Goal: Information Seeking & Learning: Check status

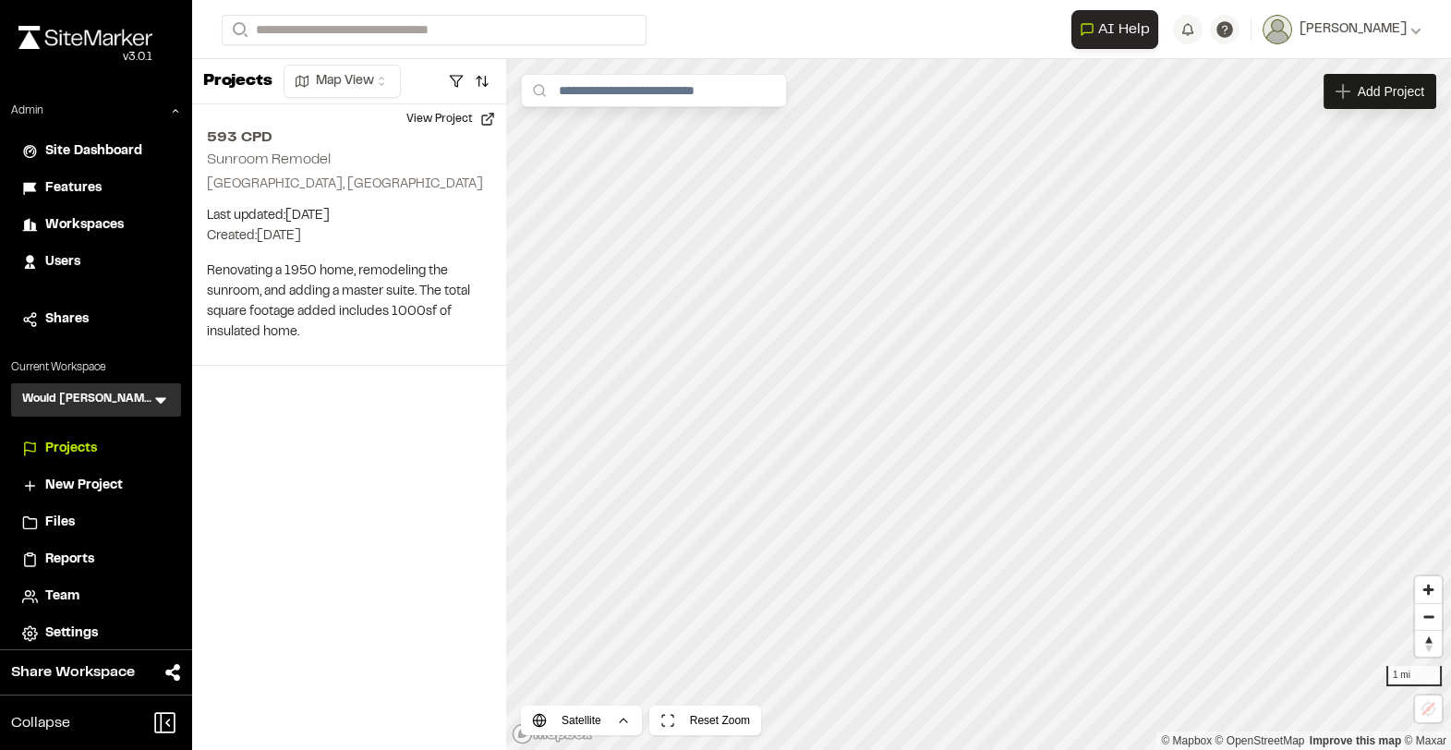
click at [155, 395] on icon at bounding box center [160, 400] width 18 height 18
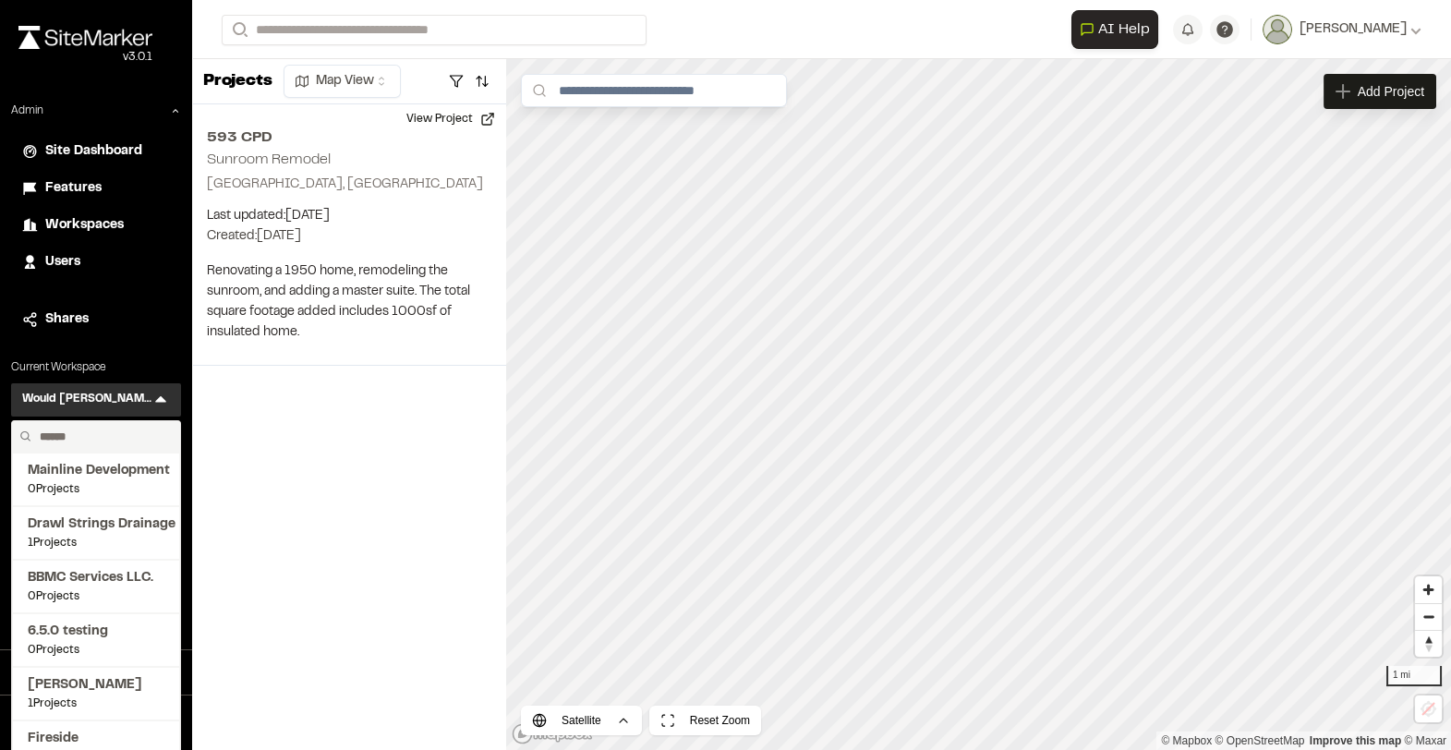
click at [92, 432] on input "text" at bounding box center [102, 436] width 140 height 31
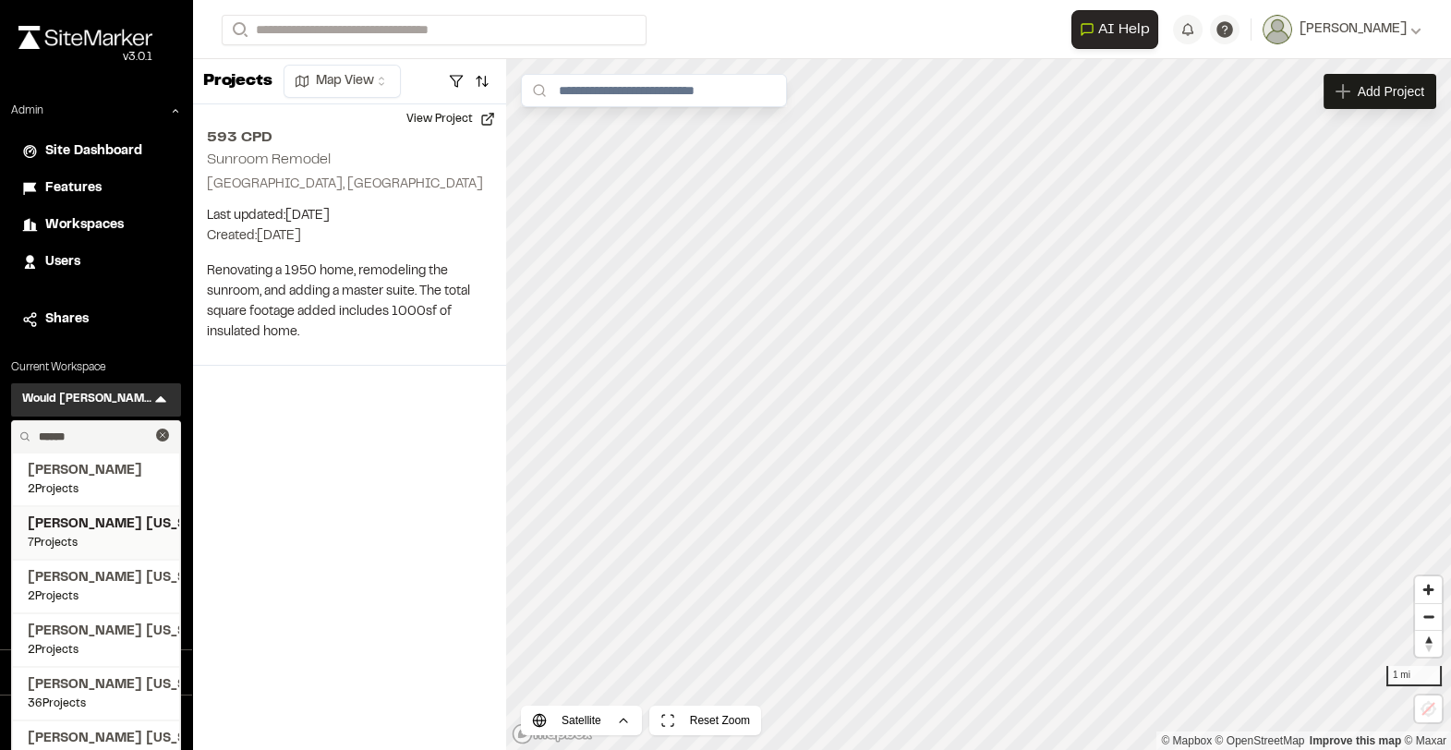
type input "******"
click at [97, 537] on span "7 Projects" at bounding box center [96, 543] width 137 height 17
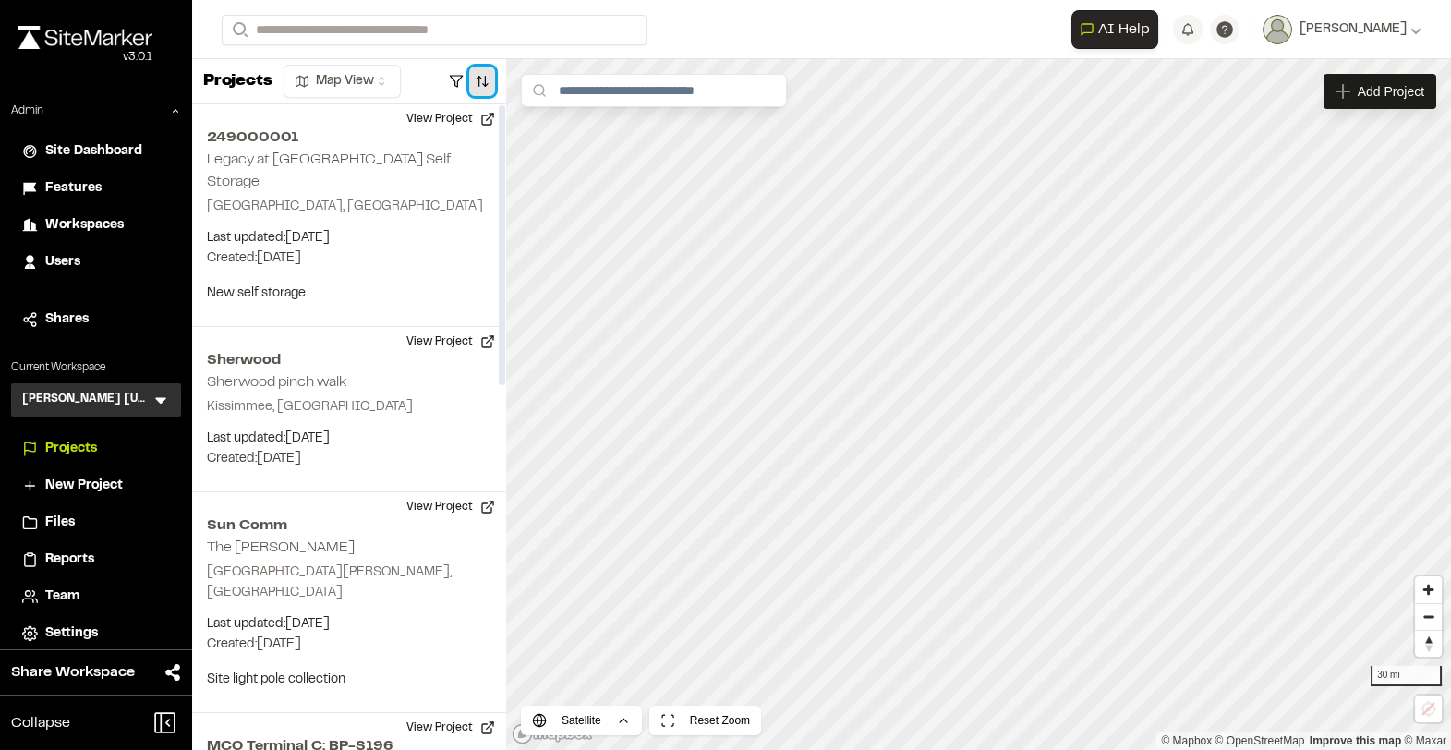
click at [485, 84] on button "button" at bounding box center [482, 81] width 26 height 30
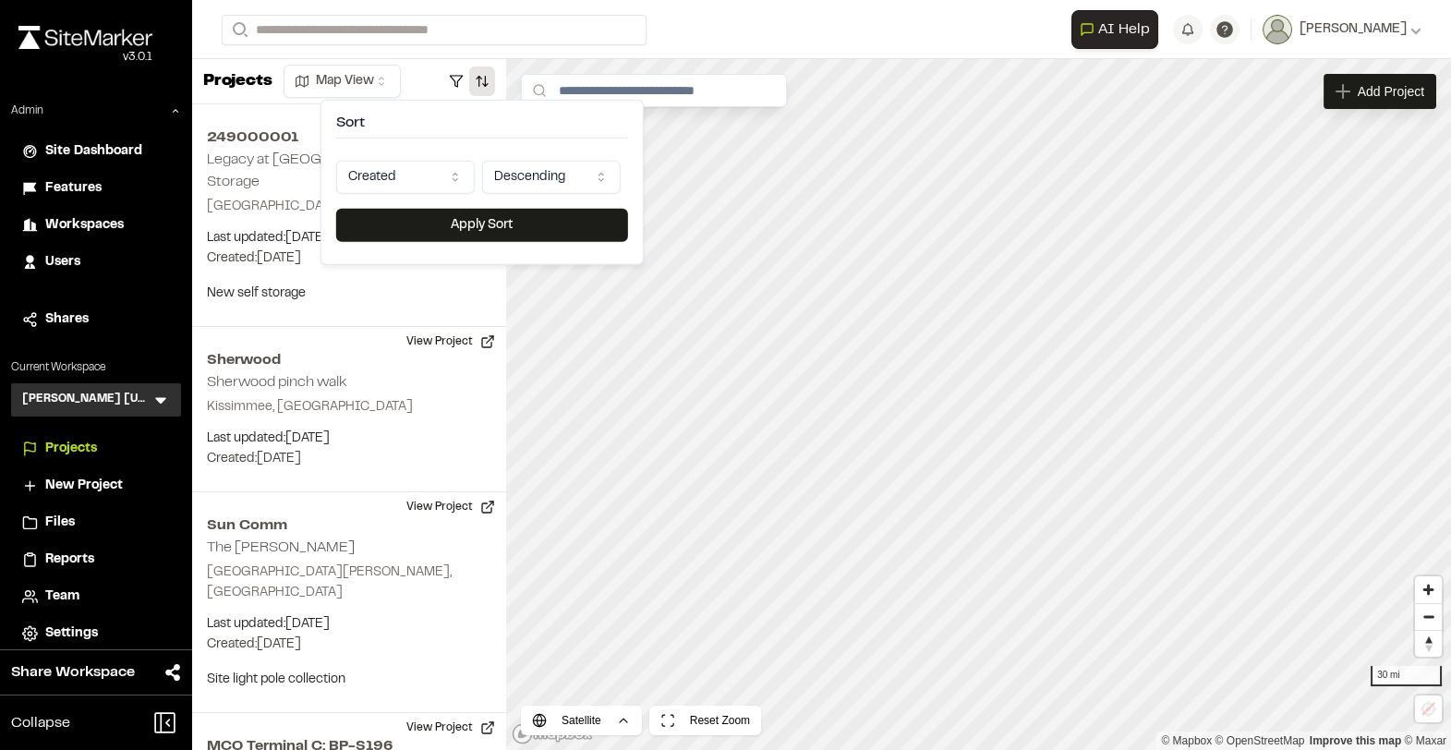
click at [411, 172] on html "**********" at bounding box center [725, 375] width 1451 height 750
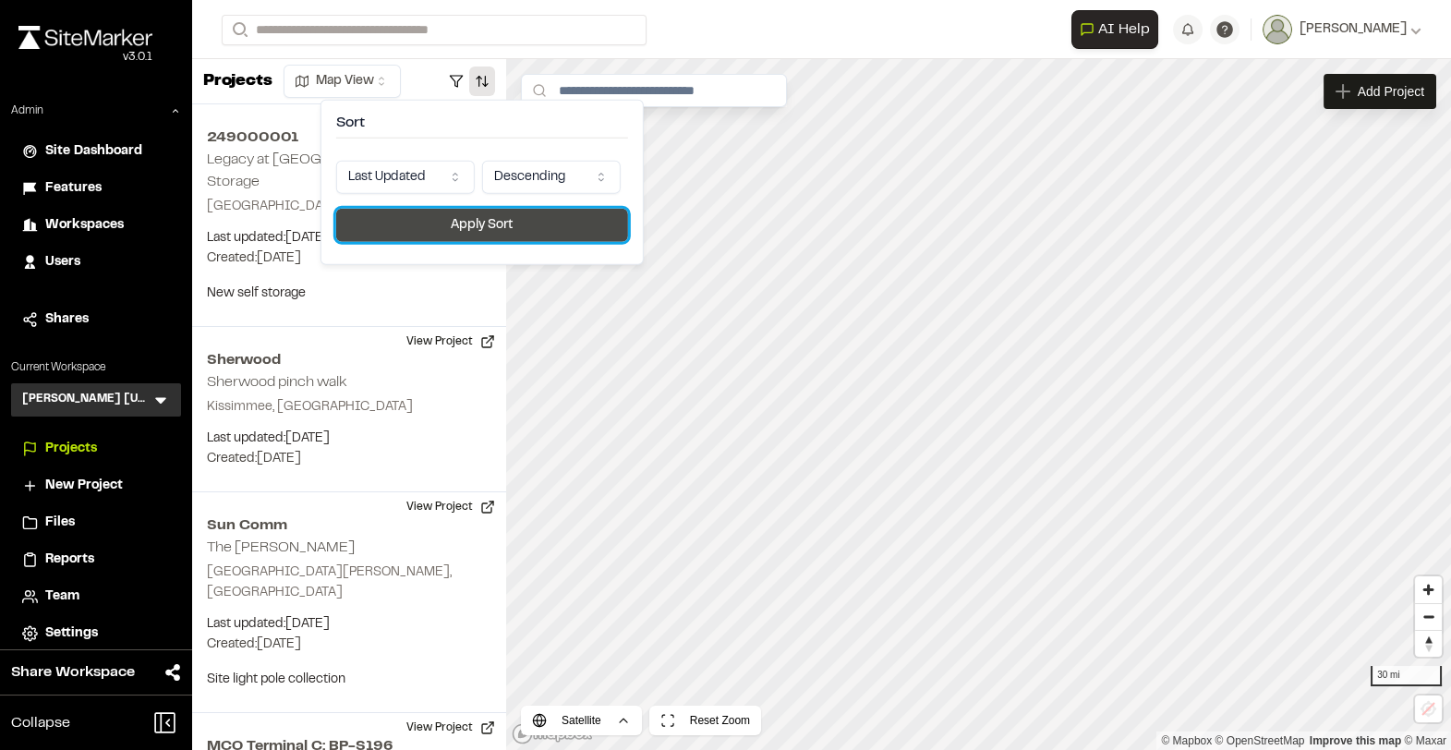
click at [407, 231] on button "Apply Sort" at bounding box center [482, 225] width 292 height 33
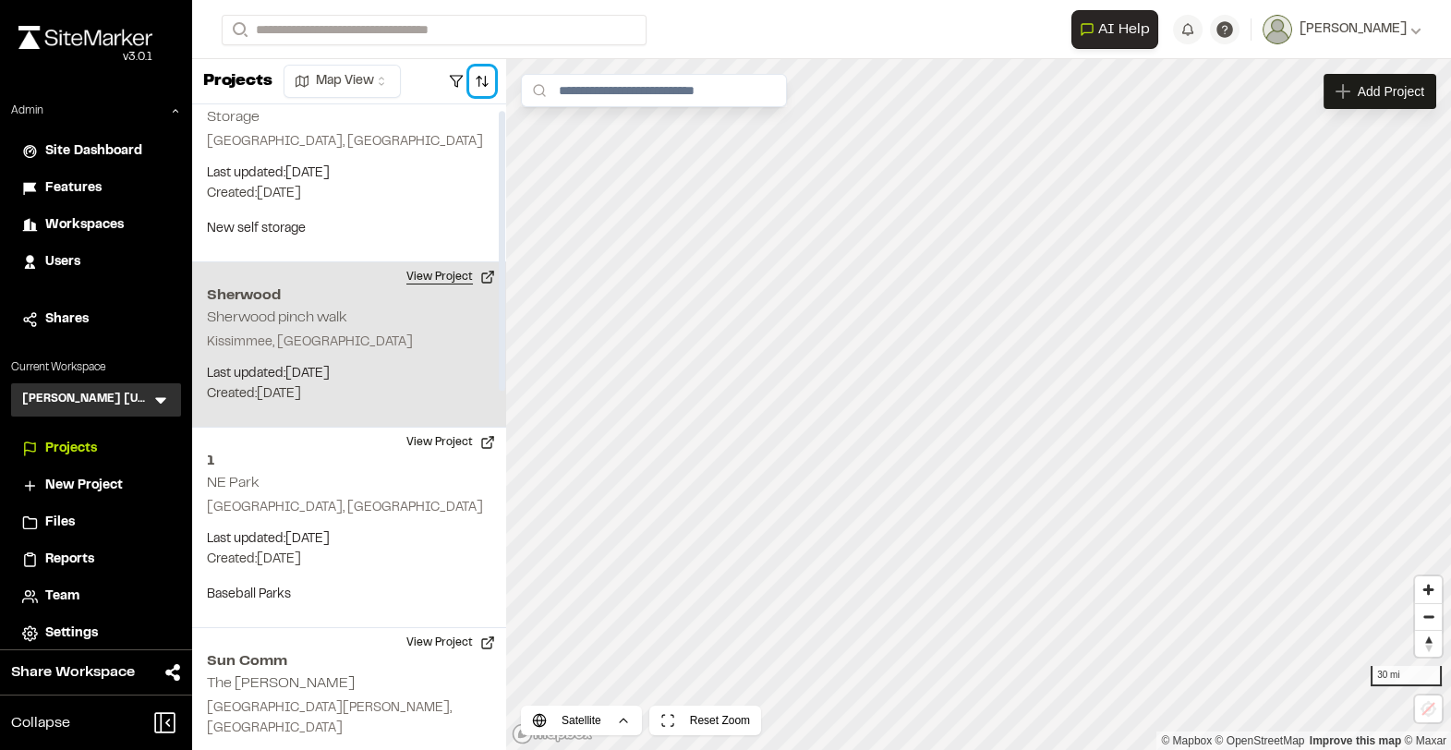
scroll to position [66, 0]
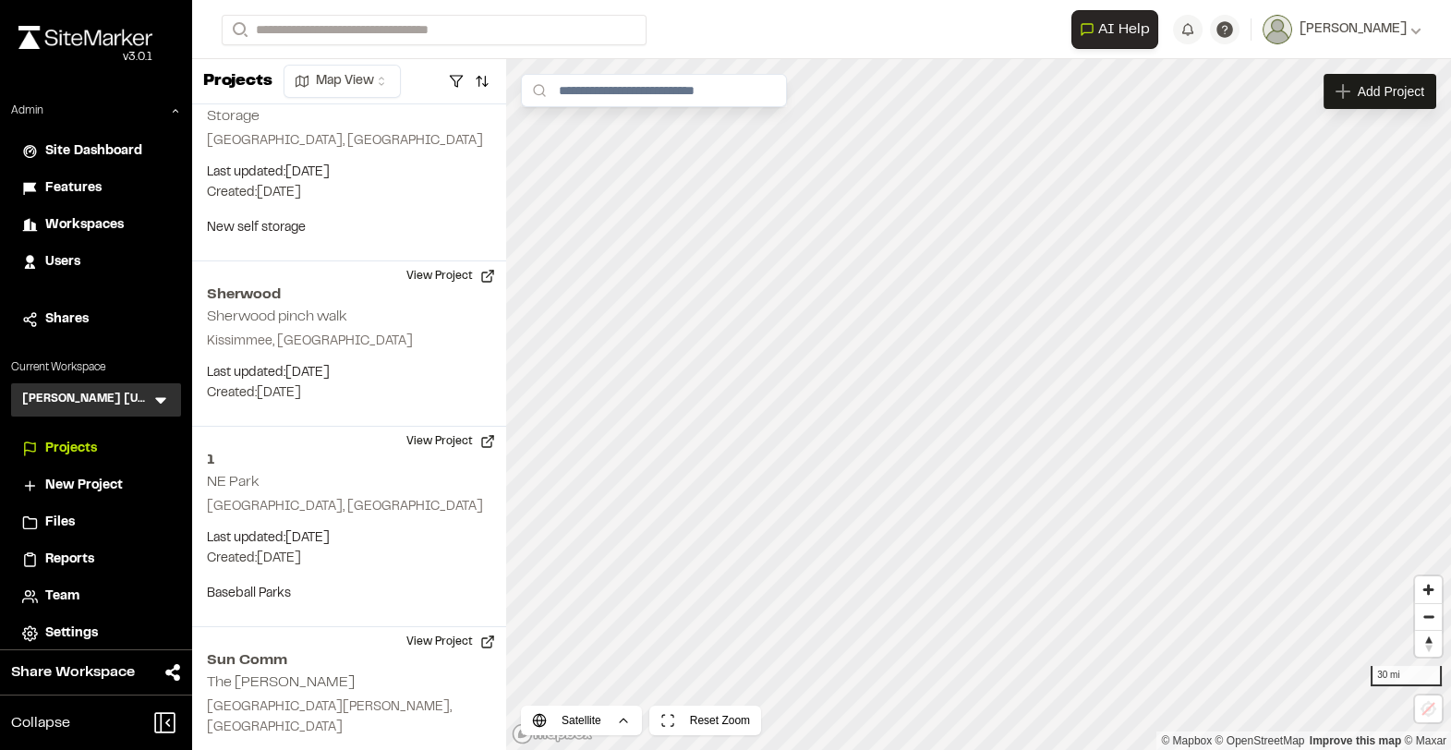
click at [63, 599] on span "Team" at bounding box center [62, 596] width 34 height 20
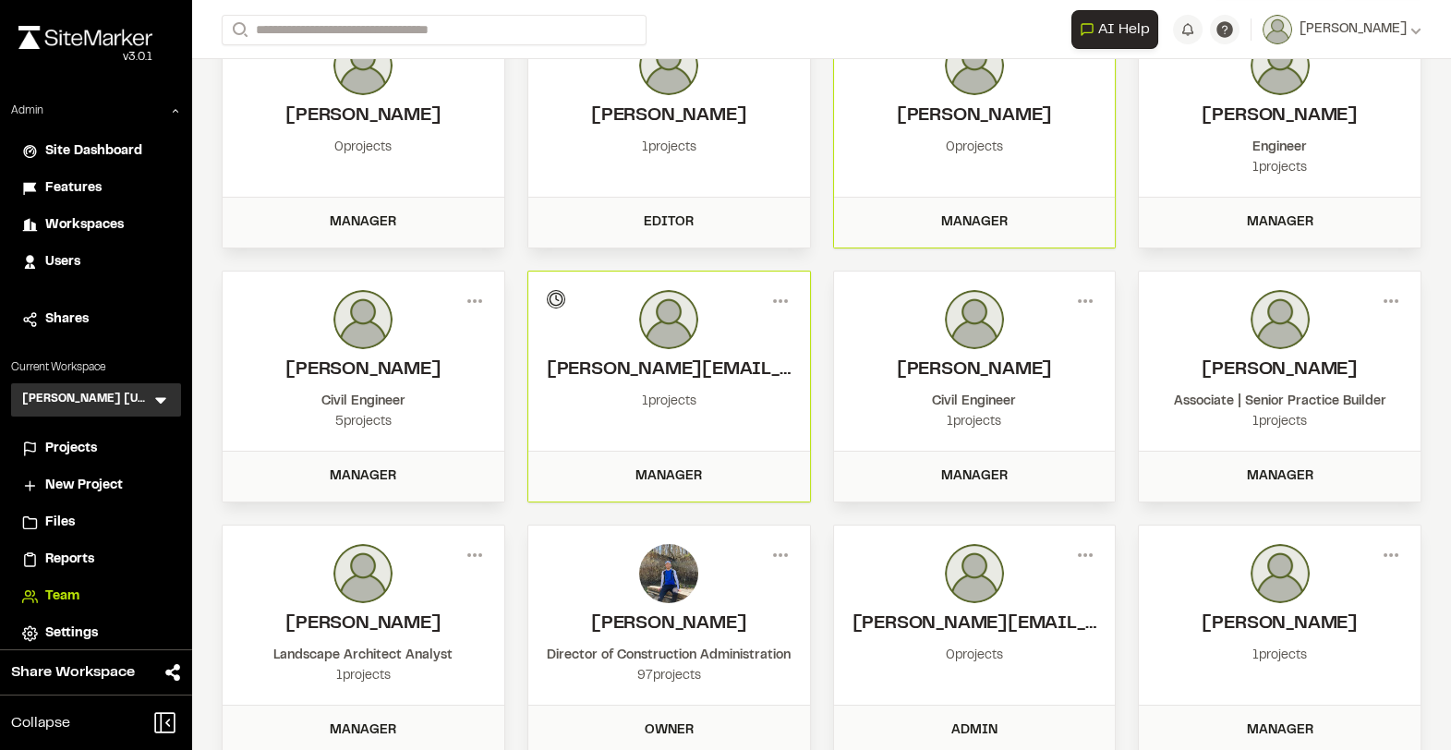
scroll to position [130, 0]
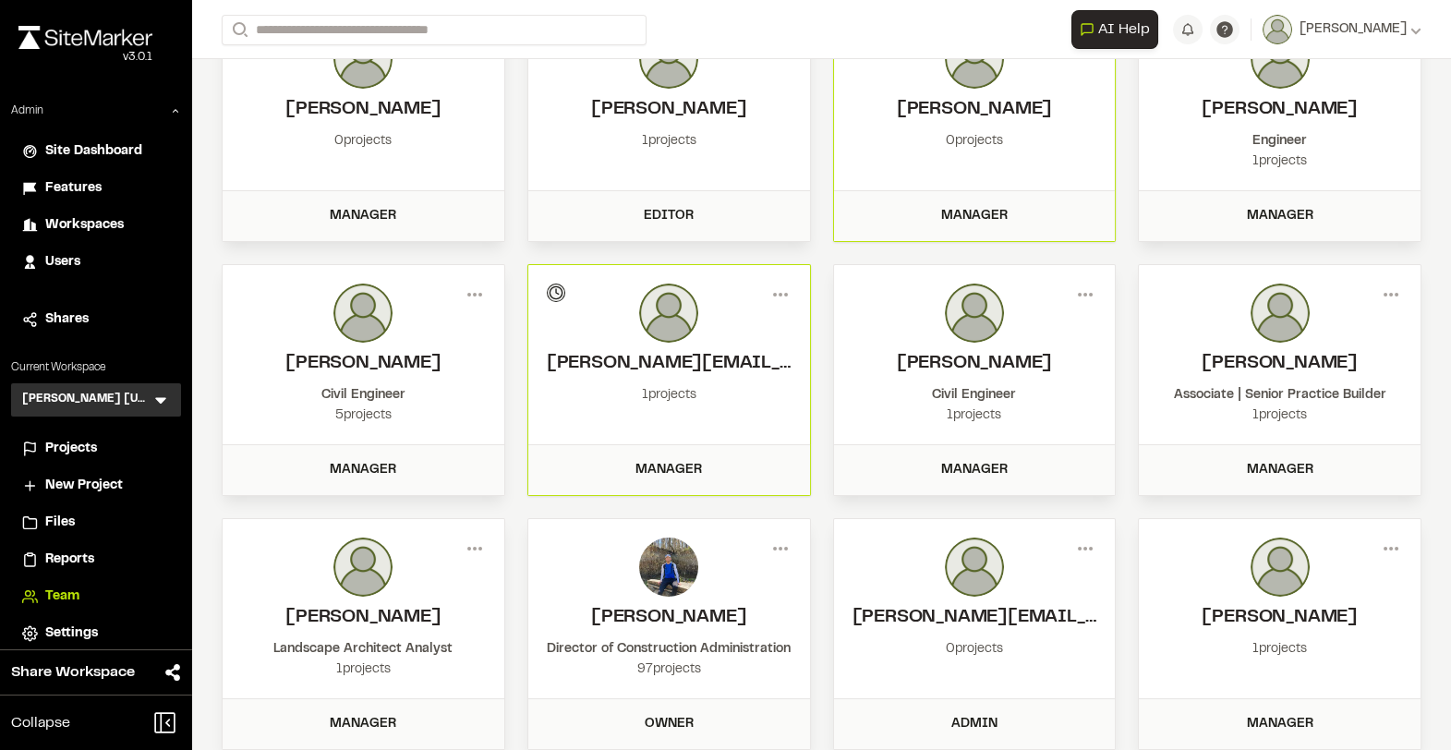
click at [1267, 409] on div "1 projects" at bounding box center [1279, 415] width 245 height 20
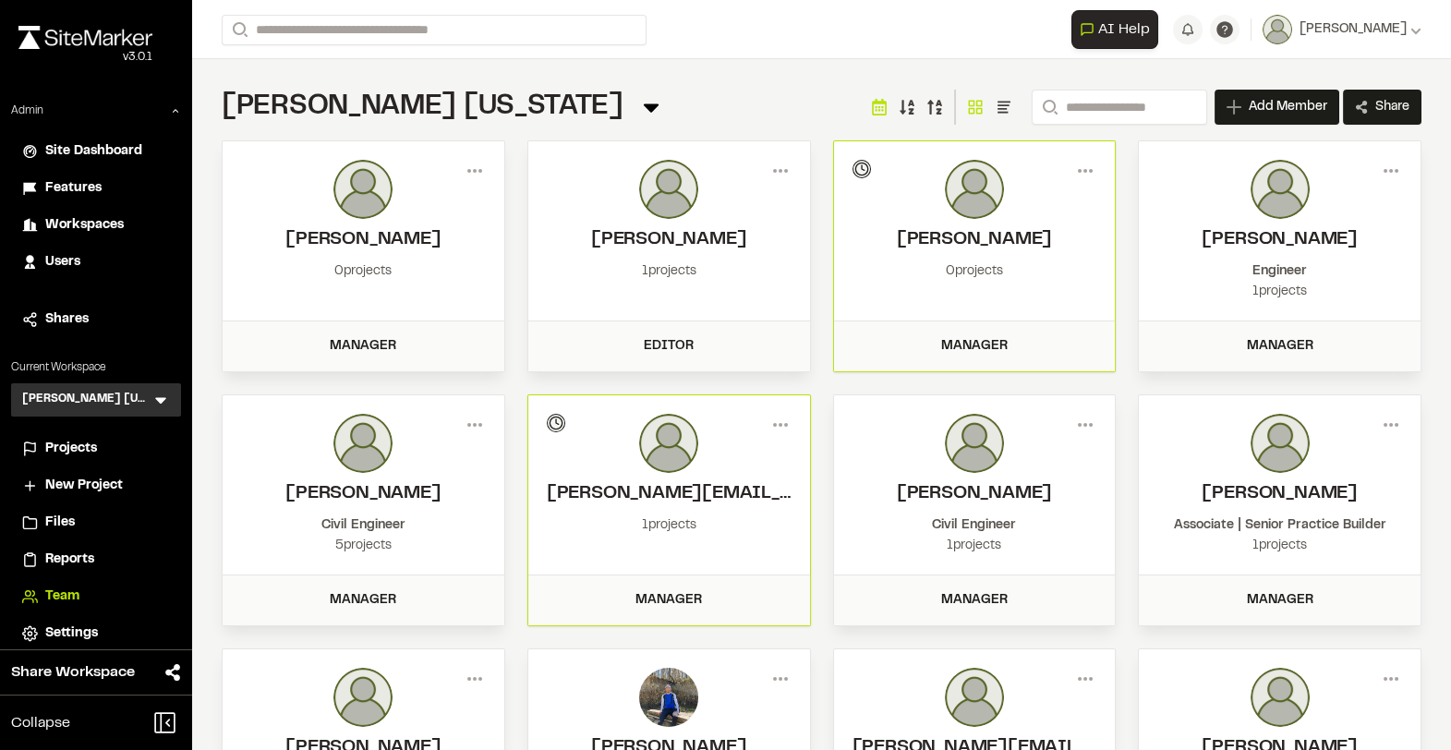
click at [78, 446] on span "Projects" at bounding box center [71, 449] width 52 height 20
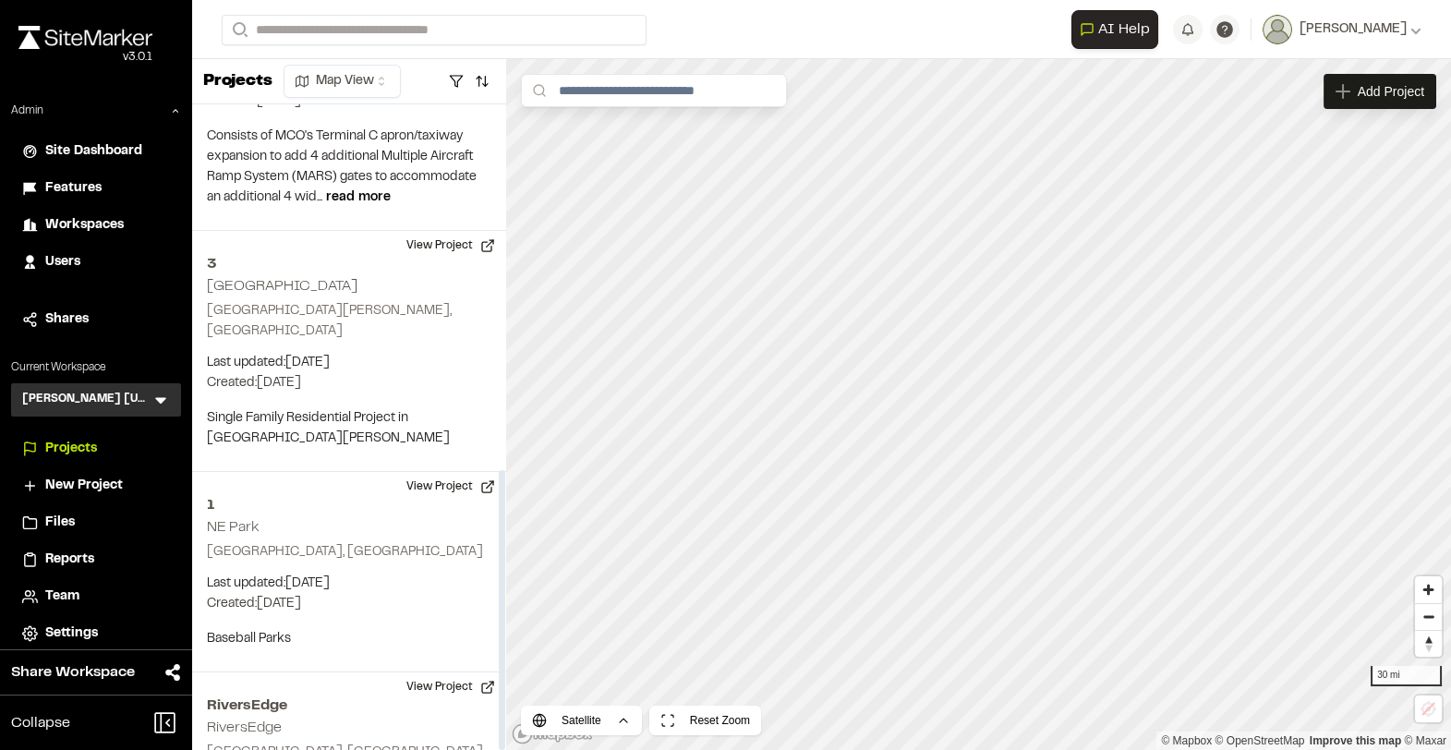
scroll to position [842, 0]
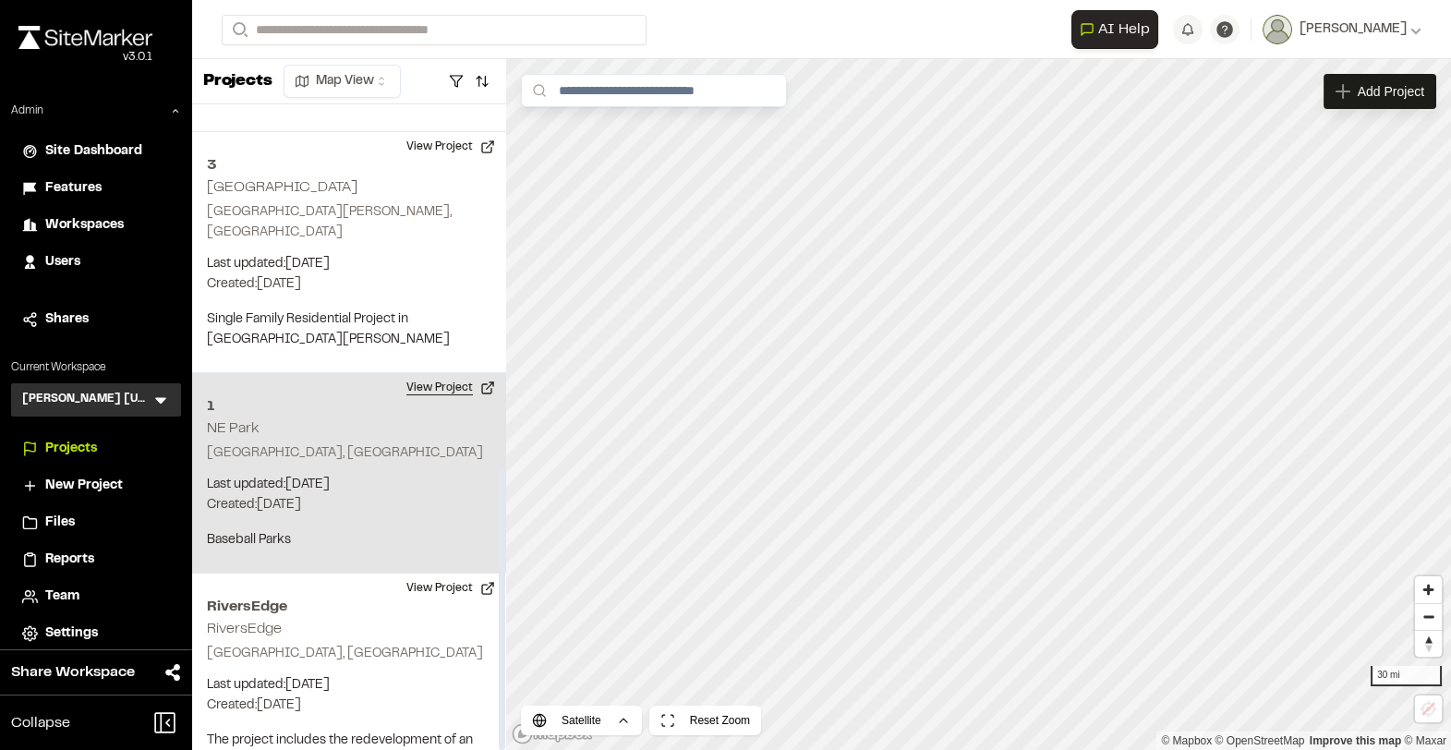
click at [453, 373] on button "View Project" at bounding box center [450, 388] width 111 height 30
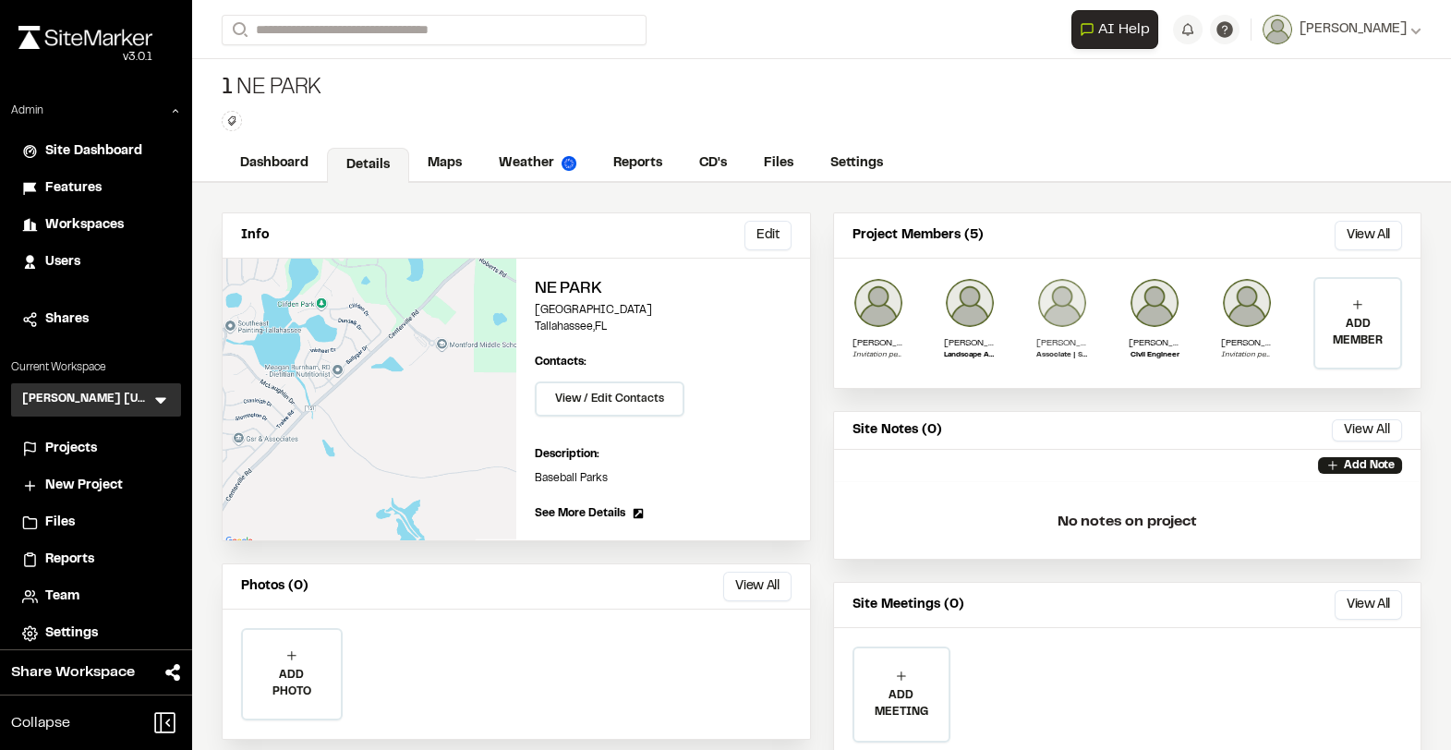
click at [1061, 306] on img at bounding box center [1062, 303] width 52 height 52
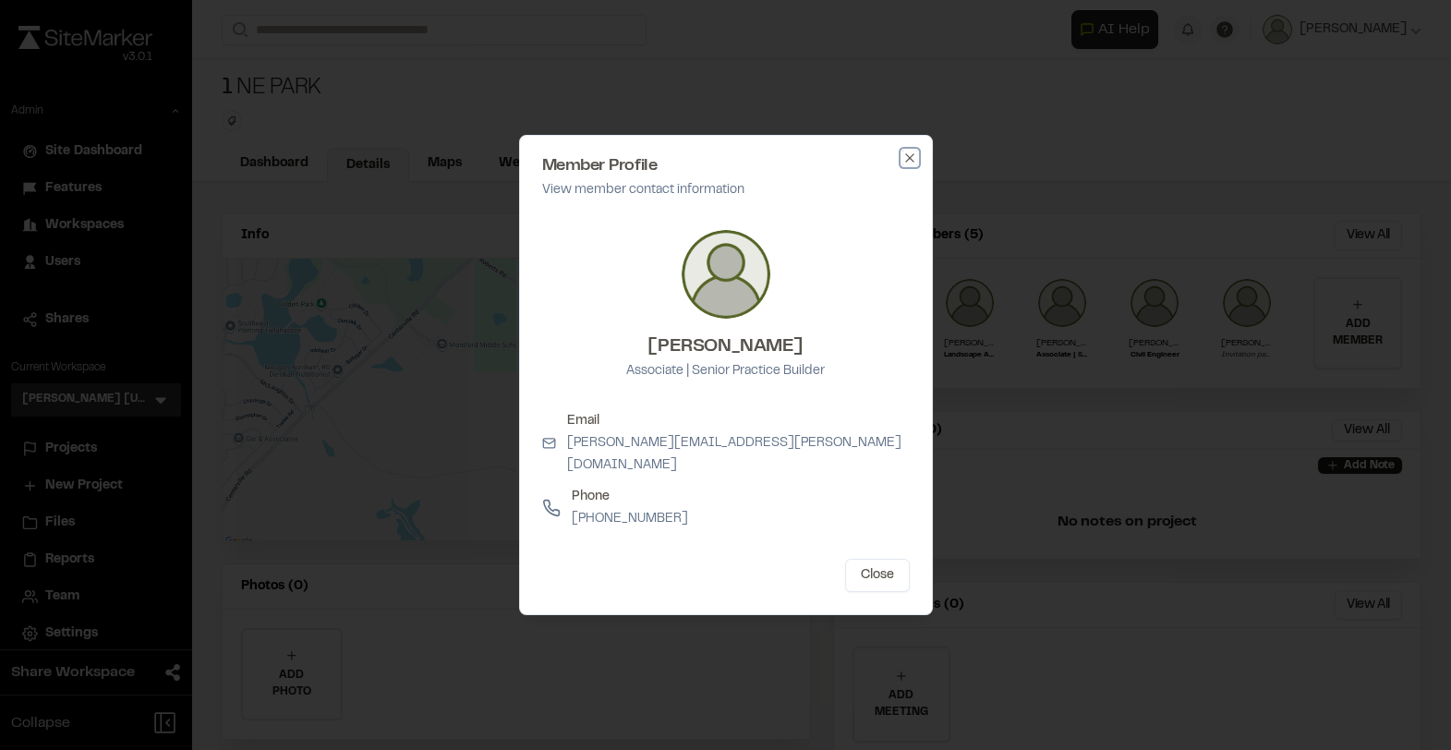
click at [912, 165] on icon "button" at bounding box center [909, 158] width 15 height 15
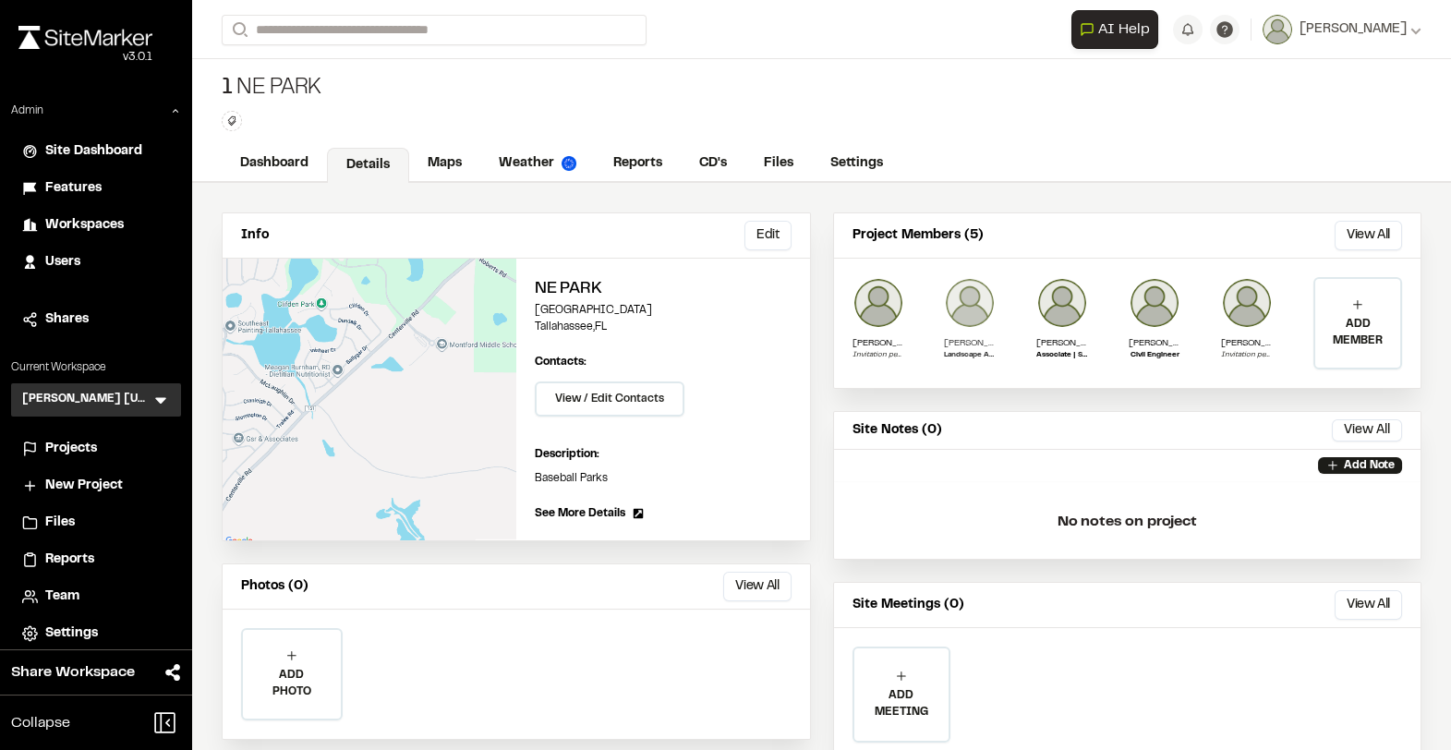
click at [973, 306] on img at bounding box center [970, 303] width 52 height 52
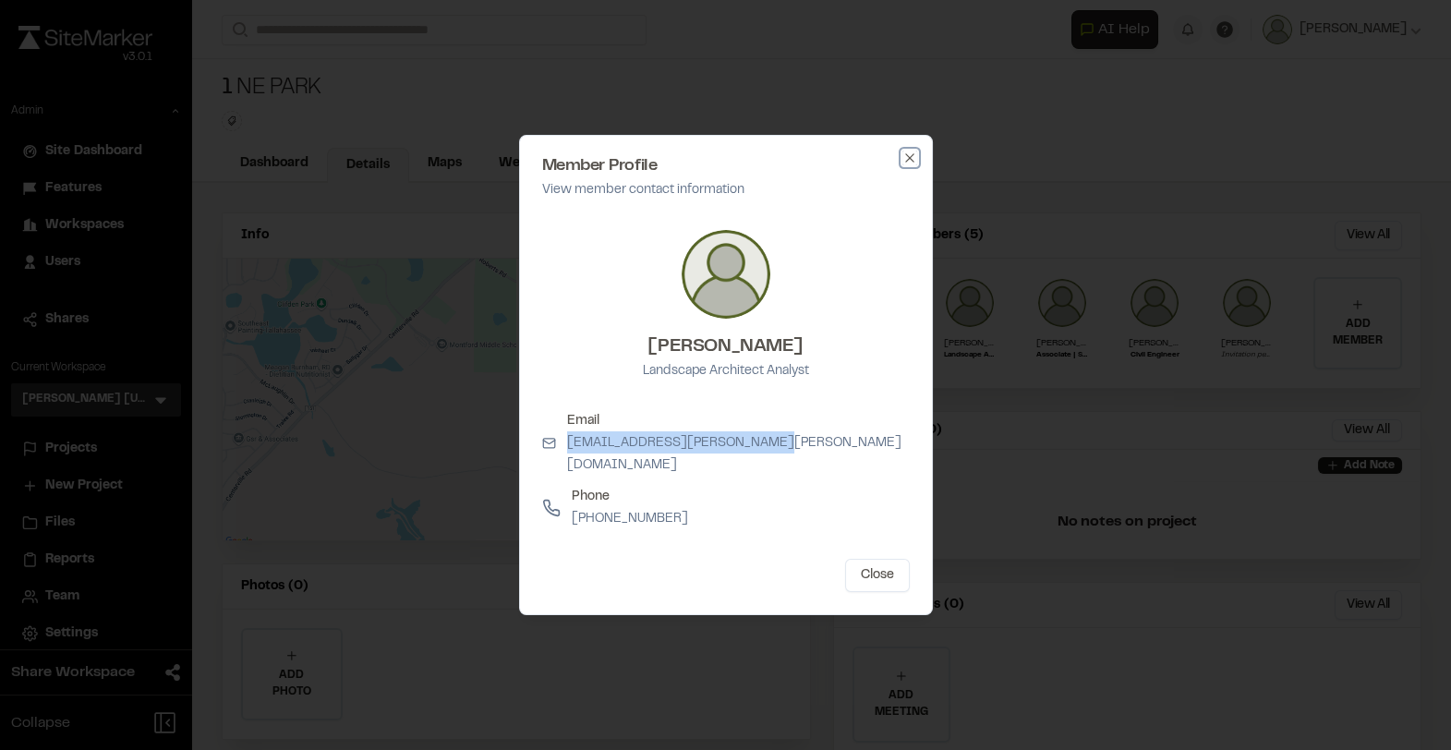
click at [909, 165] on icon "button" at bounding box center [909, 158] width 15 height 15
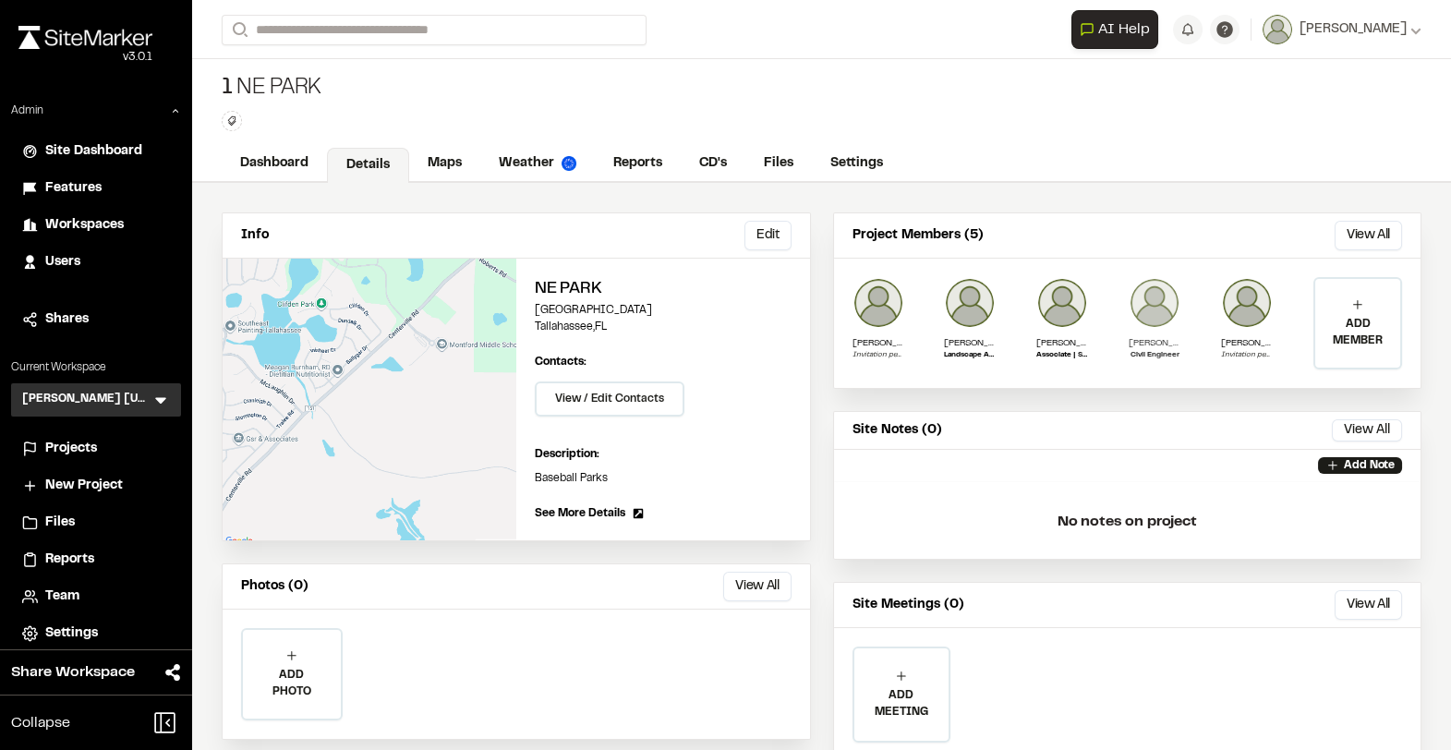
click at [1146, 307] on img at bounding box center [1154, 303] width 52 height 52
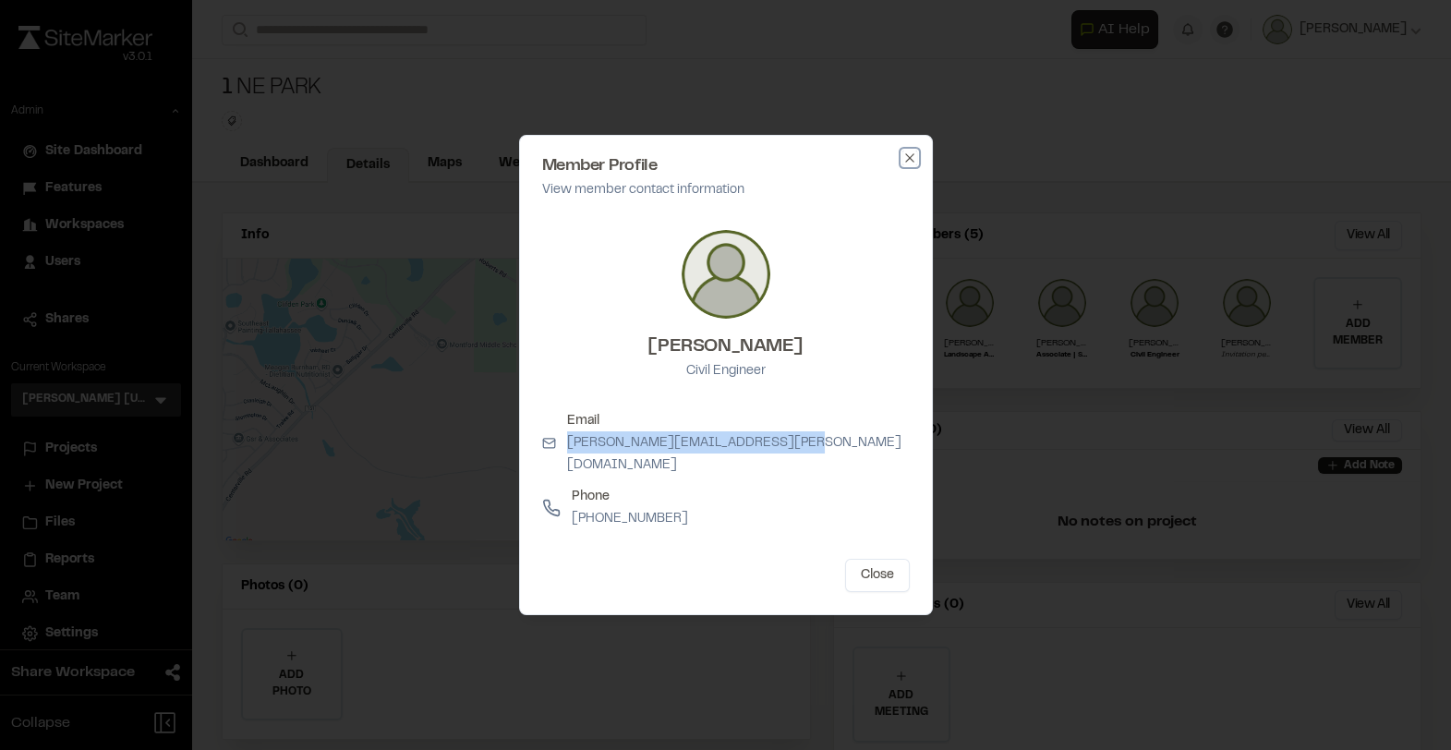
click at [906, 163] on icon "button" at bounding box center [909, 158] width 15 height 15
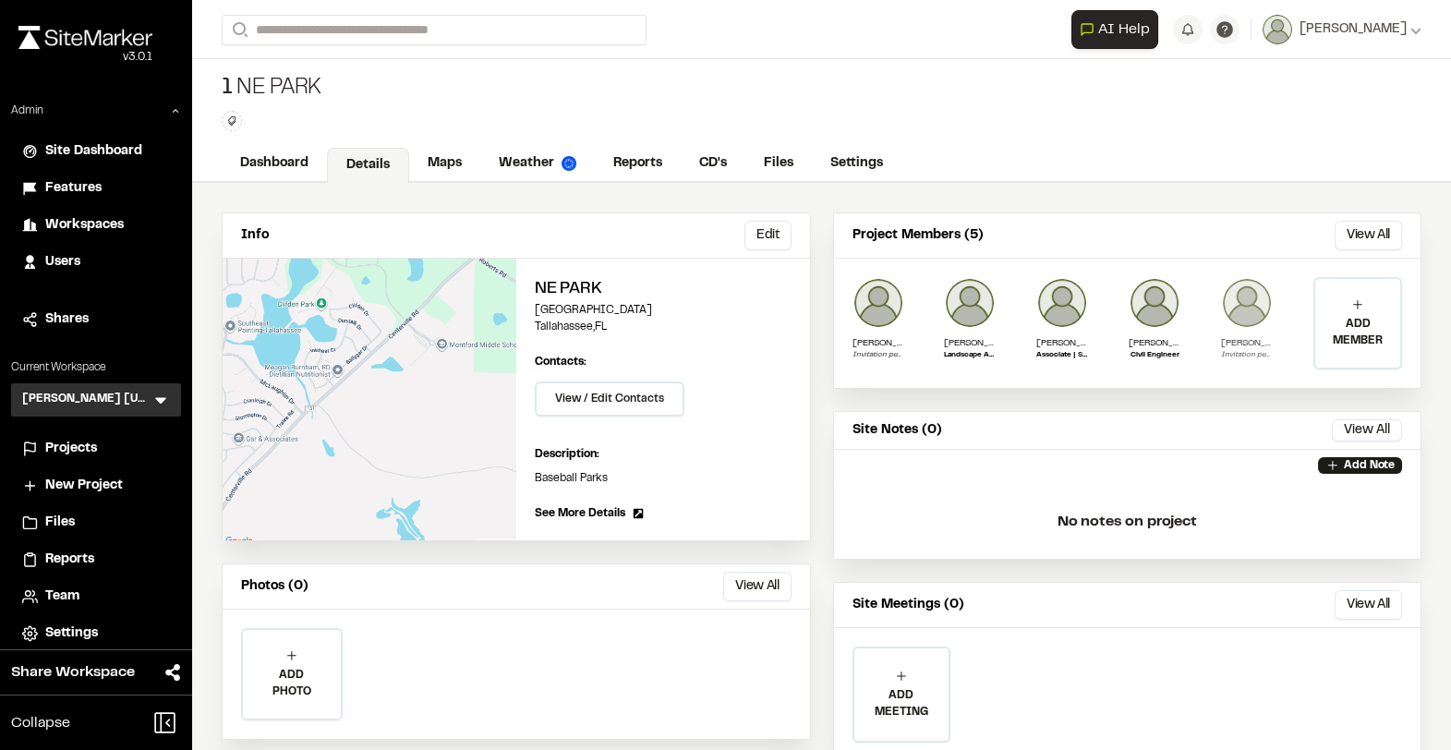
click at [1239, 312] on img at bounding box center [1247, 303] width 52 height 52
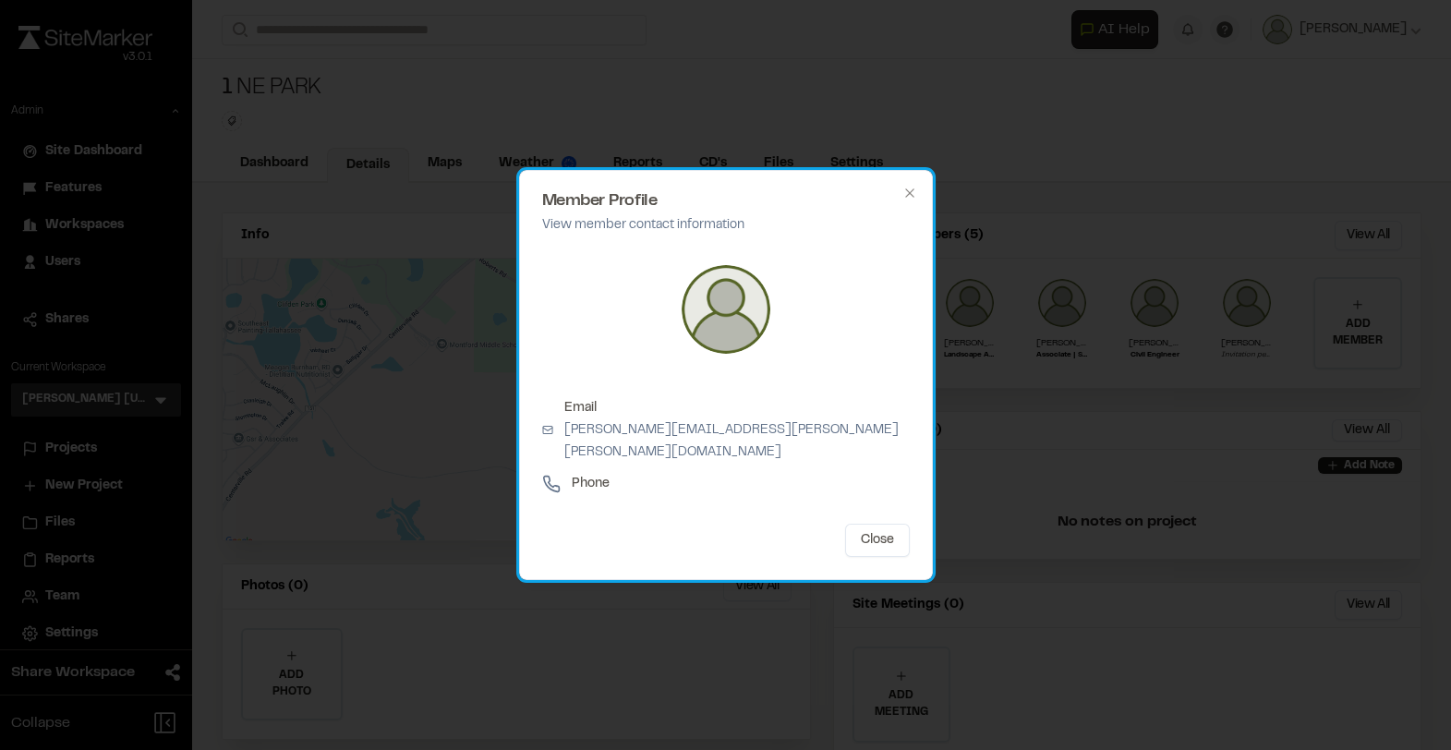
click at [921, 197] on div "Member Profile View member contact information Email zach.miller@kimley-horn.co…" at bounding box center [726, 375] width 414 height 410
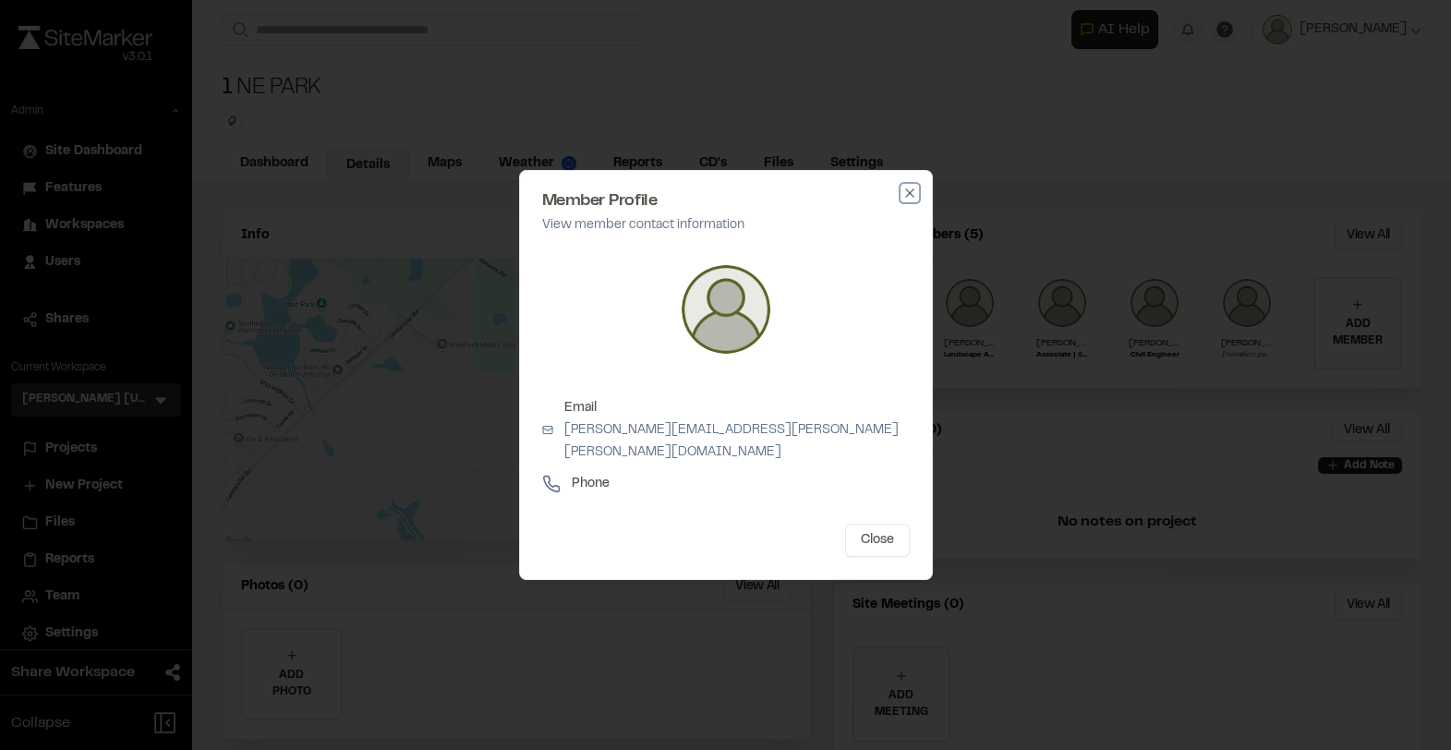
click at [909, 200] on icon "button" at bounding box center [909, 193] width 15 height 15
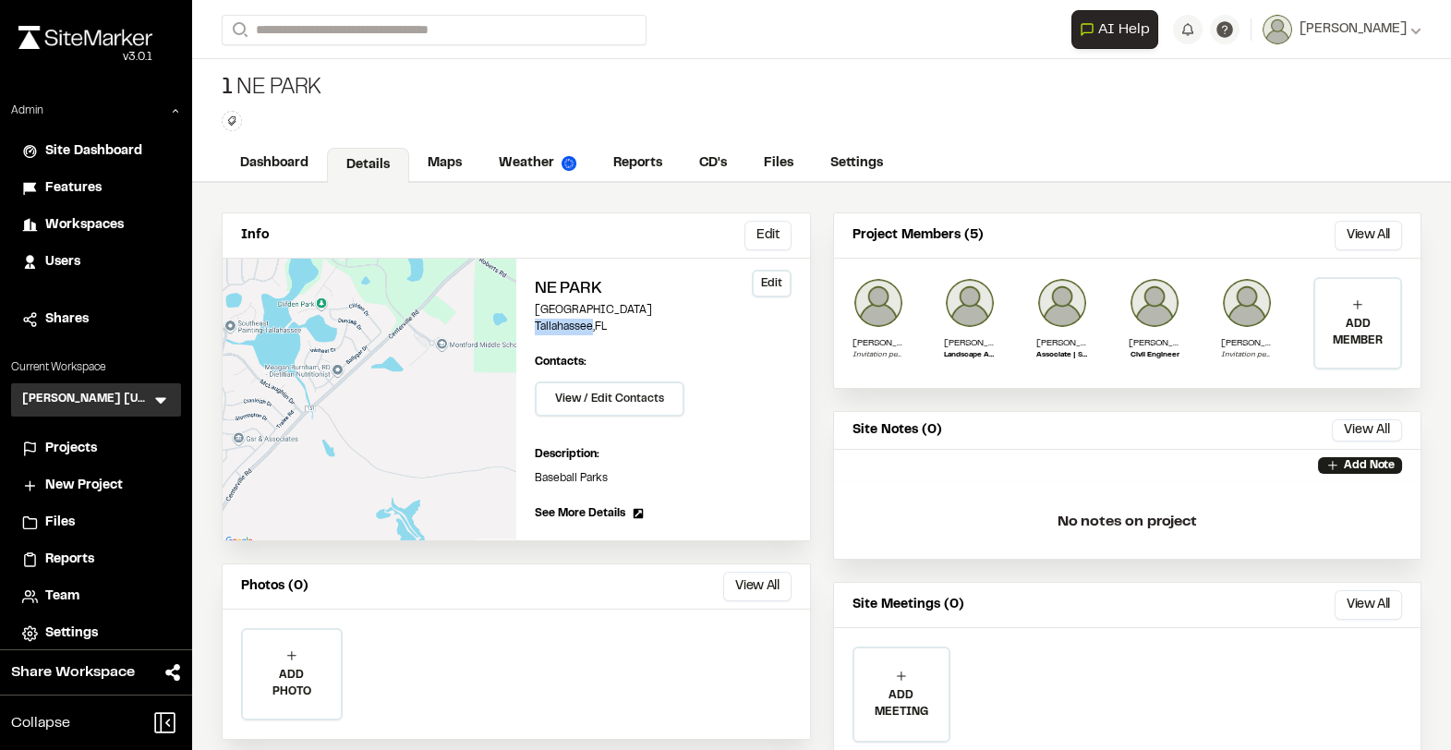
drag, startPoint x: 536, startPoint y: 325, endPoint x: 590, endPoint y: 327, distance: 54.5
click at [590, 327] on p "Tallahassee , FL" at bounding box center [663, 327] width 257 height 17
copy p "Tallahassee"
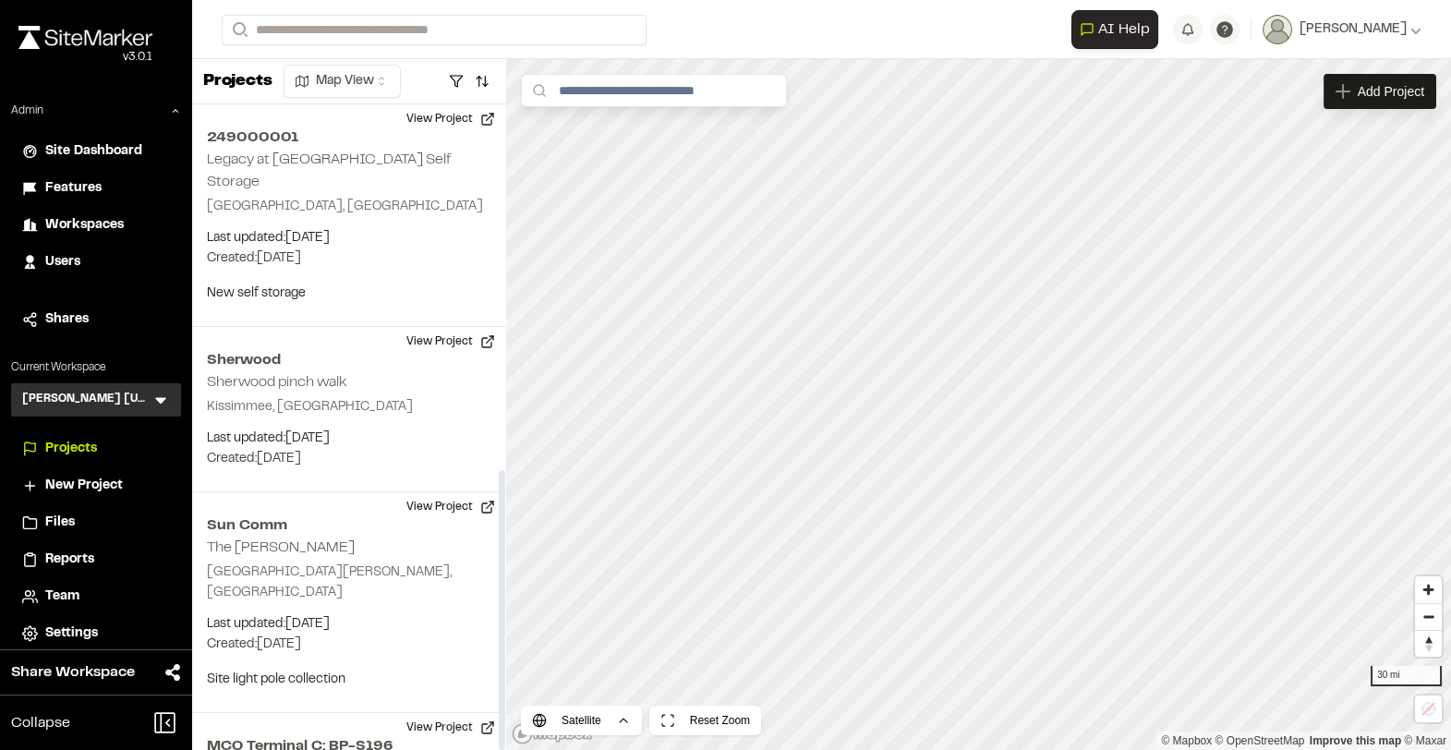
scroll to position [842, 0]
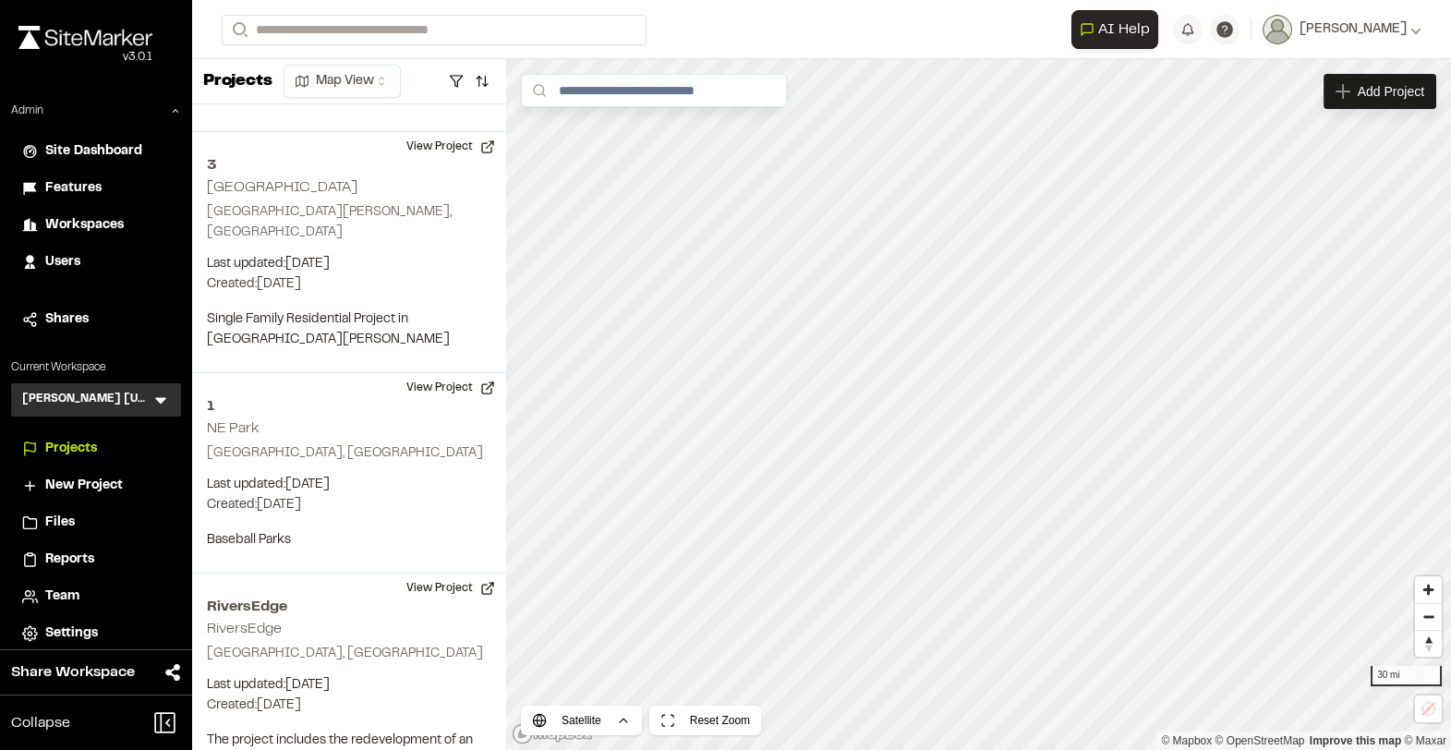
click at [163, 399] on icon at bounding box center [160, 401] width 11 height 6
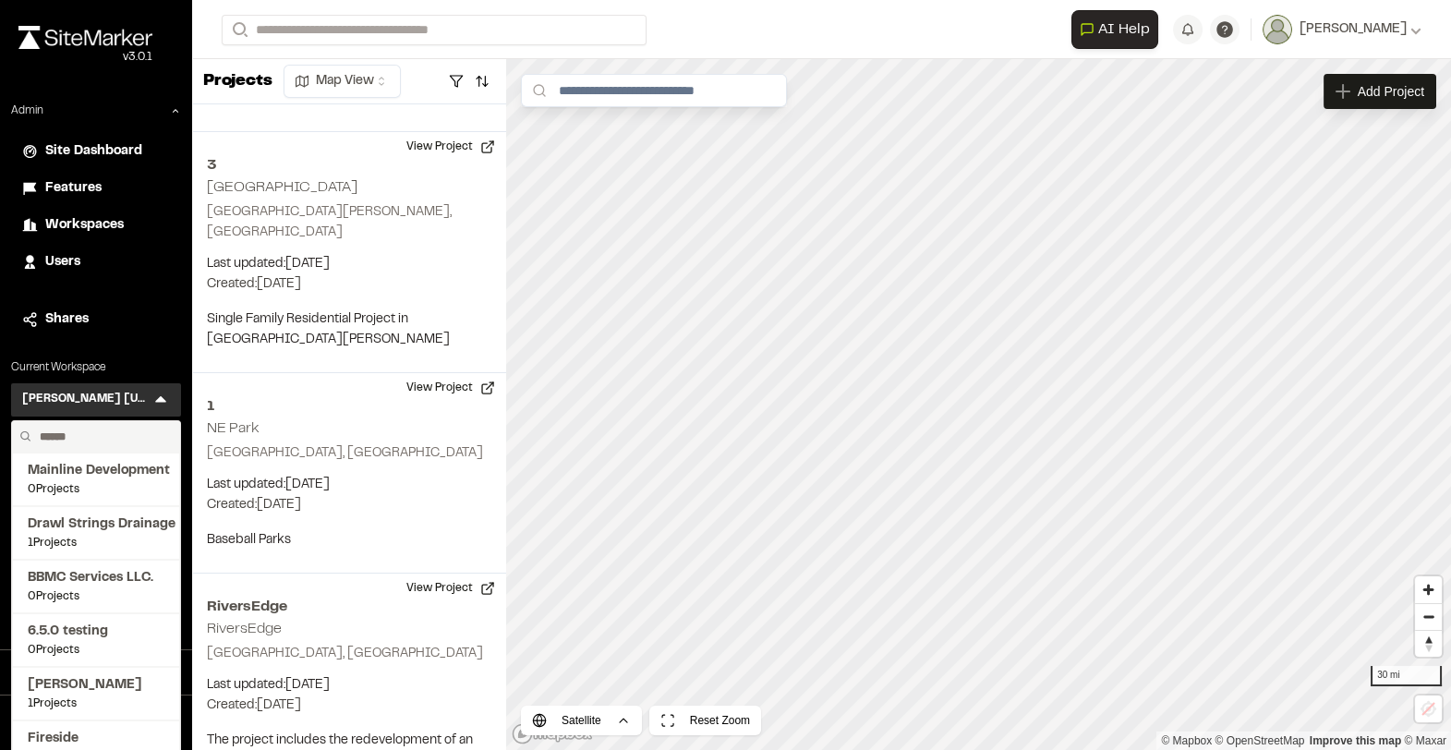
click at [94, 437] on input "text" at bounding box center [102, 436] width 140 height 31
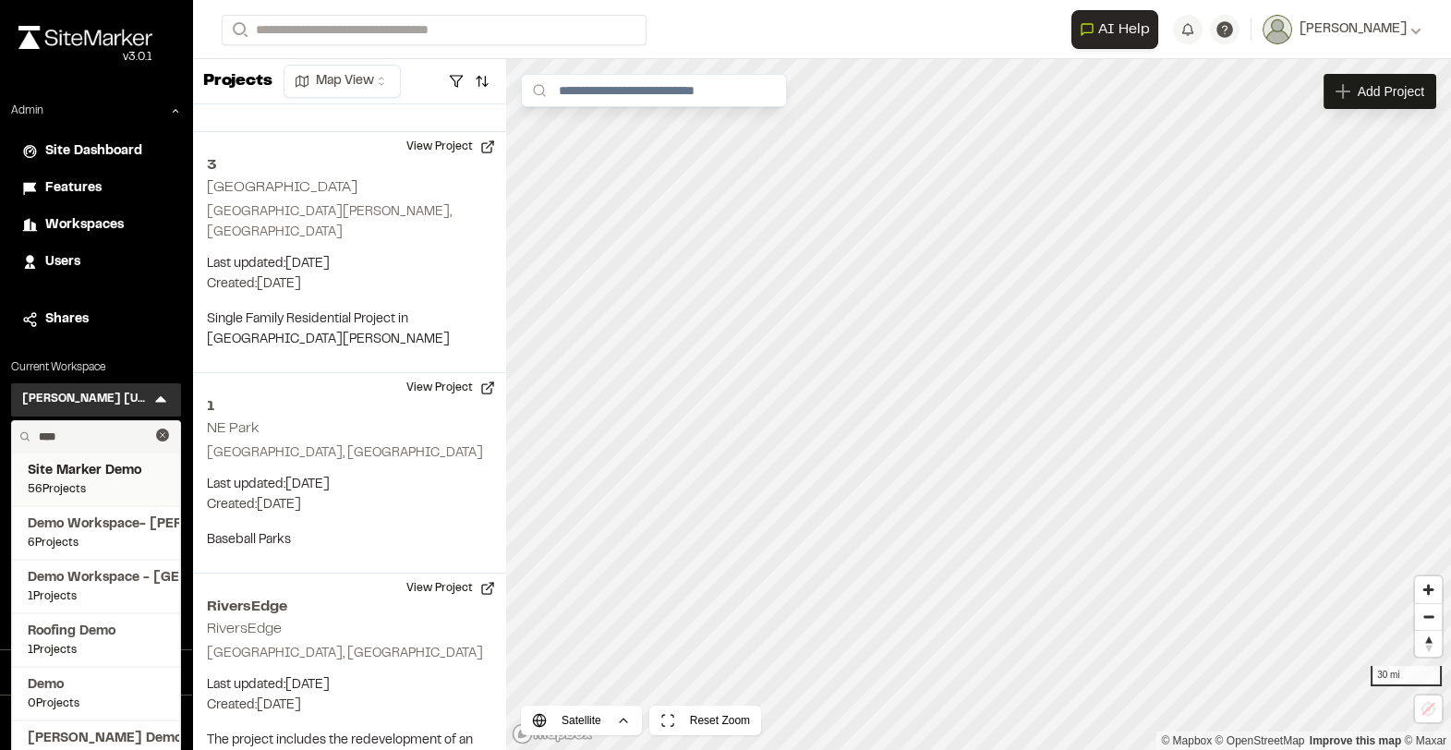
type input "****"
click at [87, 472] on span "Site Marker Demo" at bounding box center [96, 471] width 137 height 20
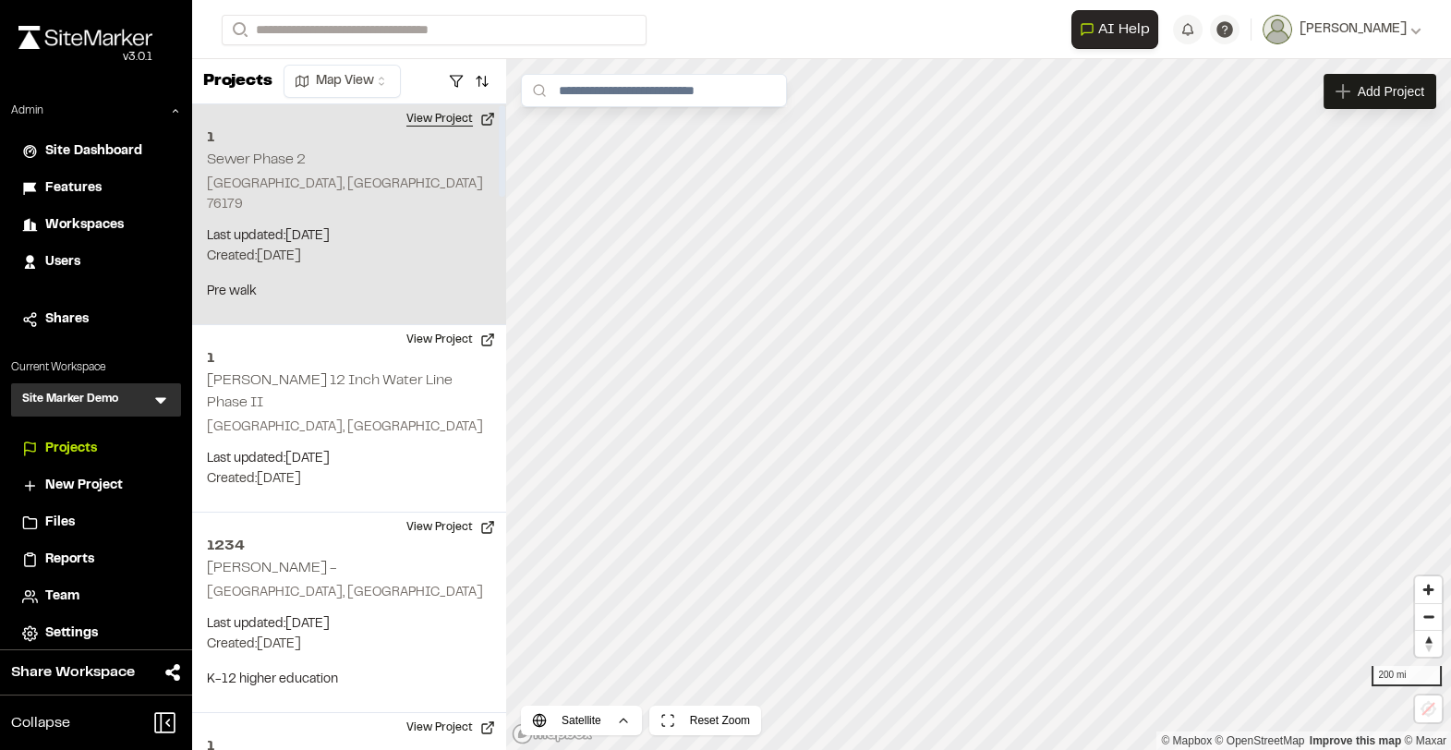
click at [460, 115] on button "View Project" at bounding box center [450, 119] width 111 height 30
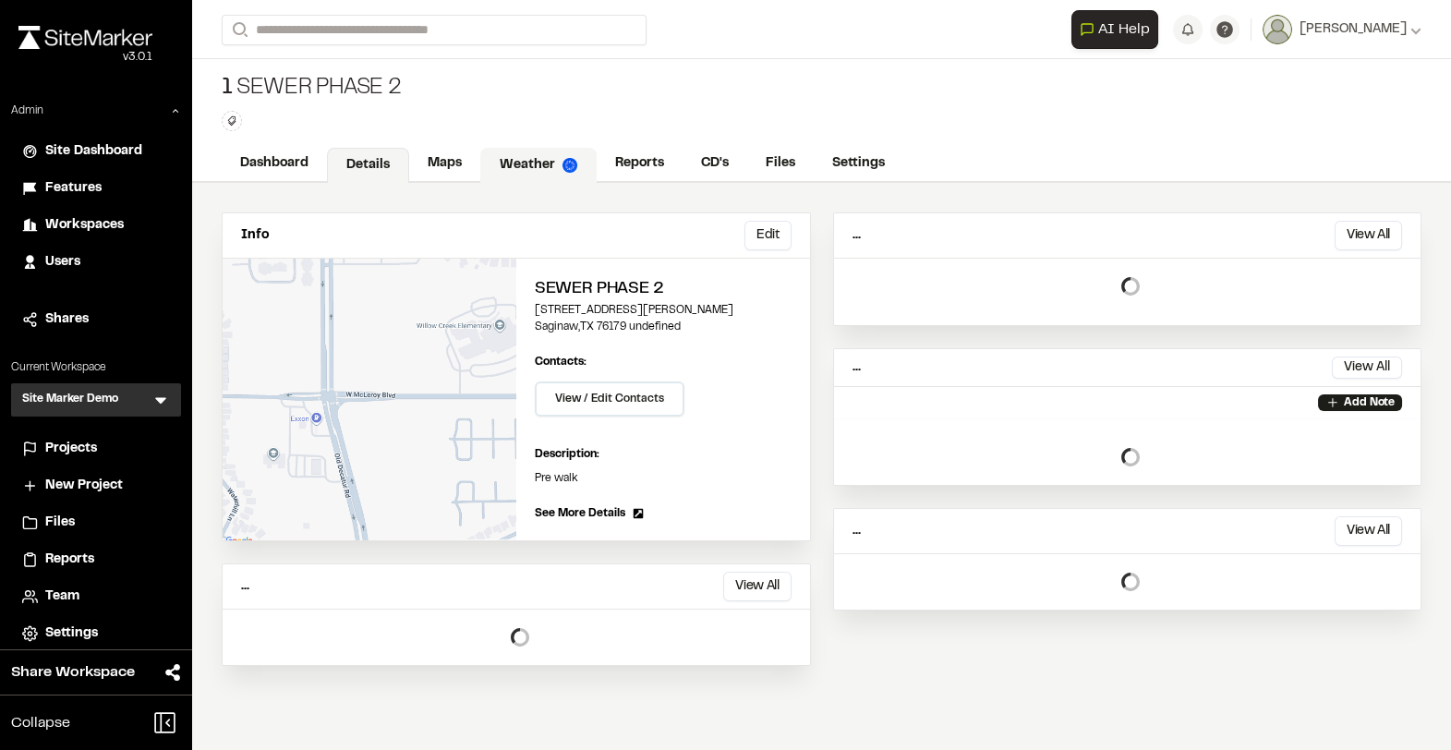
click at [511, 155] on link "Weather" at bounding box center [538, 165] width 116 height 35
